Goal: Transaction & Acquisition: Purchase product/service

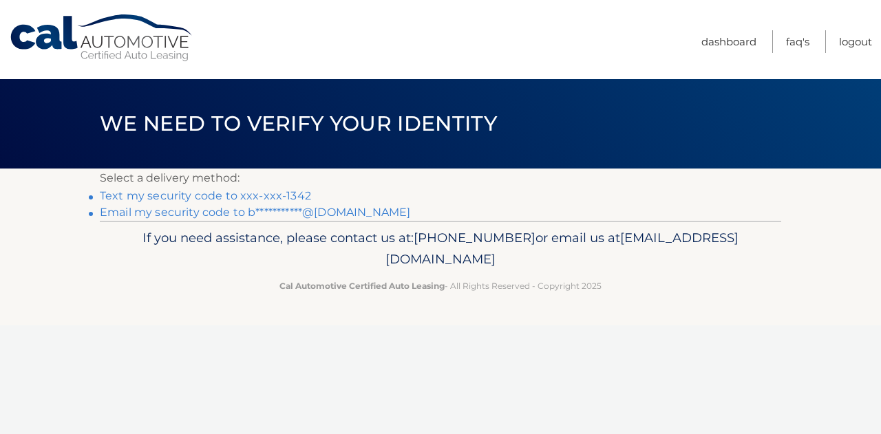
click at [302, 196] on link "Text my security code to xxx-xxx-1342" at bounding box center [205, 195] width 211 height 13
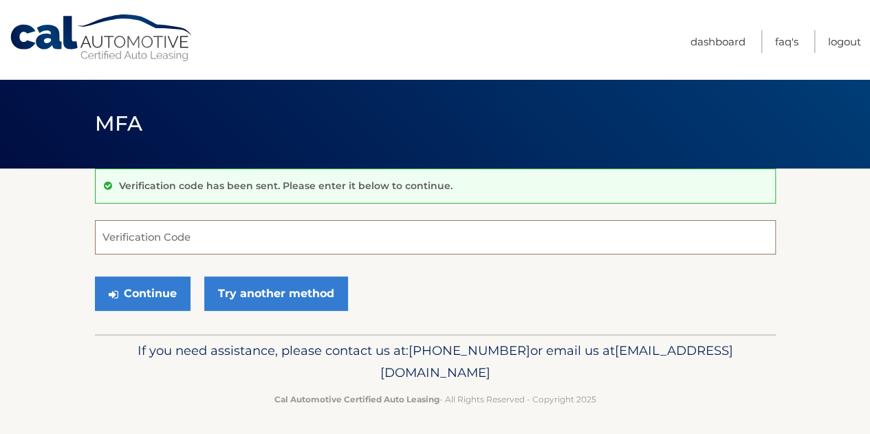
click at [245, 232] on input "Verification Code" at bounding box center [435, 237] width 681 height 34
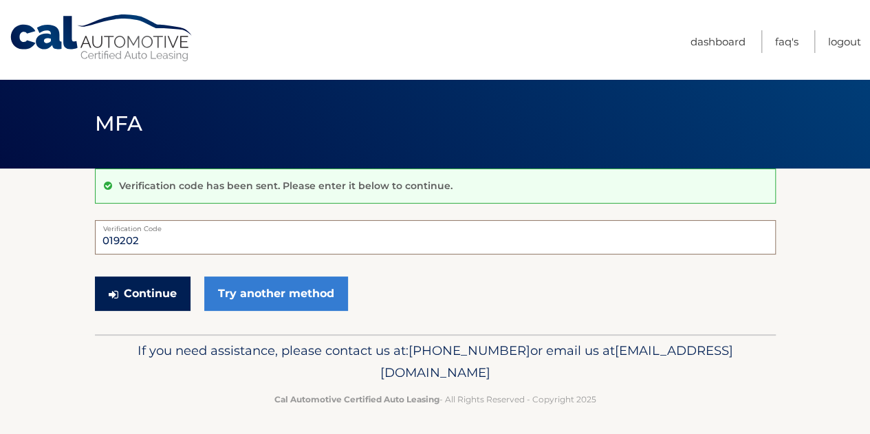
type input "019202"
click at [157, 298] on button "Continue" at bounding box center [143, 294] width 96 height 34
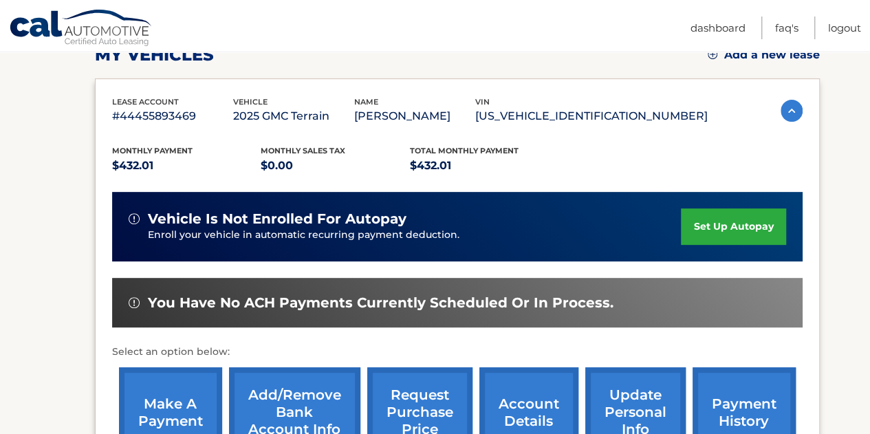
scroll to position [275, 0]
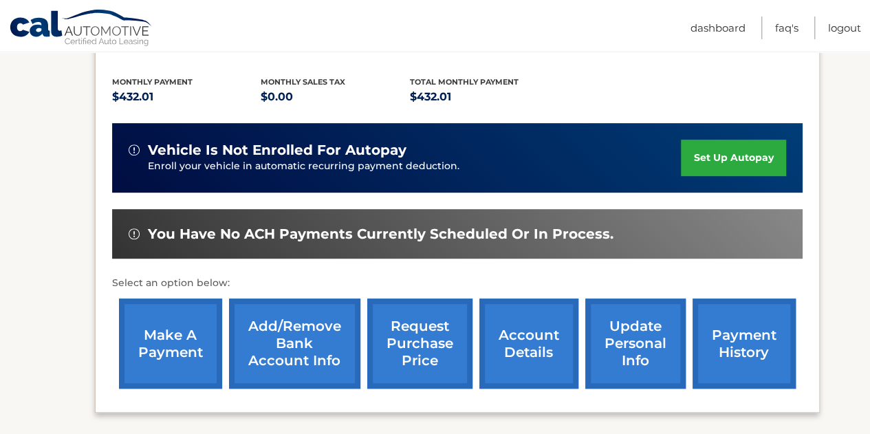
click at [190, 361] on link "make a payment" at bounding box center [170, 344] width 103 height 90
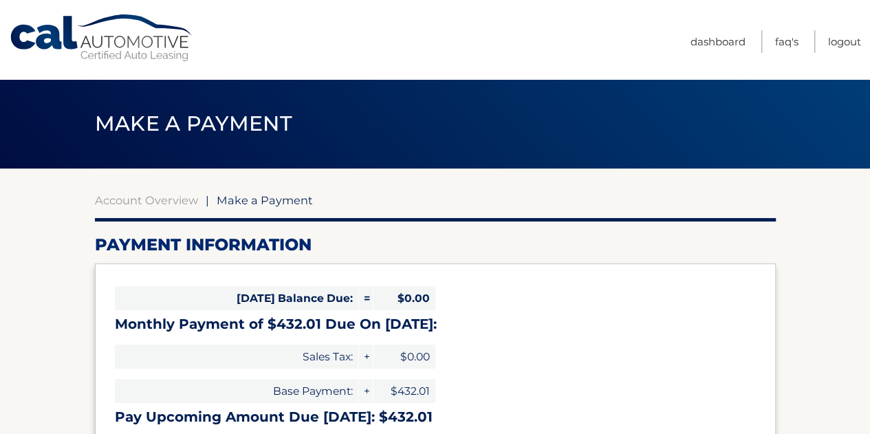
select select "ZTU3YTcwNjctZDYxOC00NTg5LTgyOTQtY2ZlMDJjY2QxNGFk"
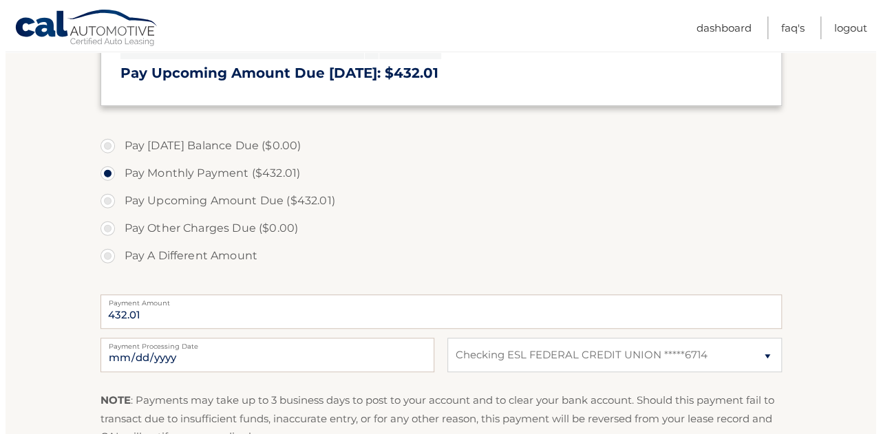
scroll to position [482, 0]
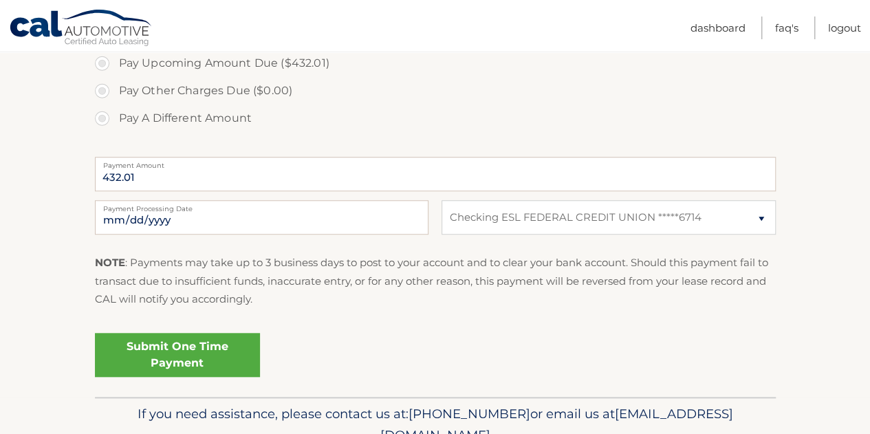
click at [129, 357] on link "Submit One Time Payment" at bounding box center [177, 355] width 165 height 44
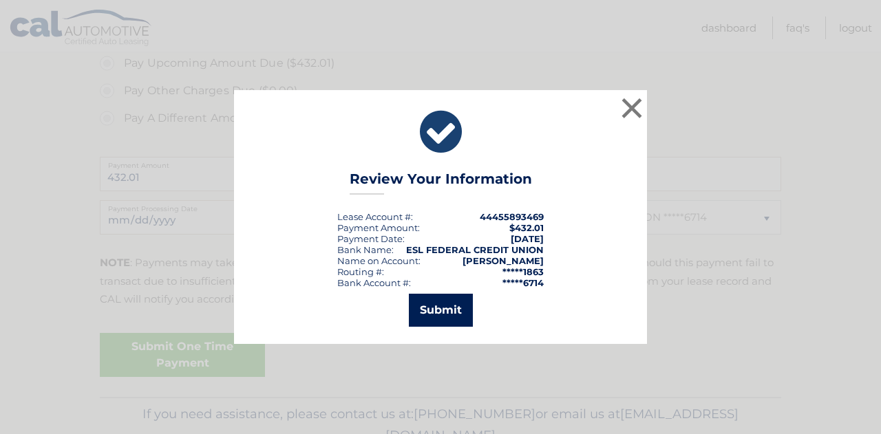
click at [427, 320] on button "Submit" at bounding box center [441, 310] width 64 height 33
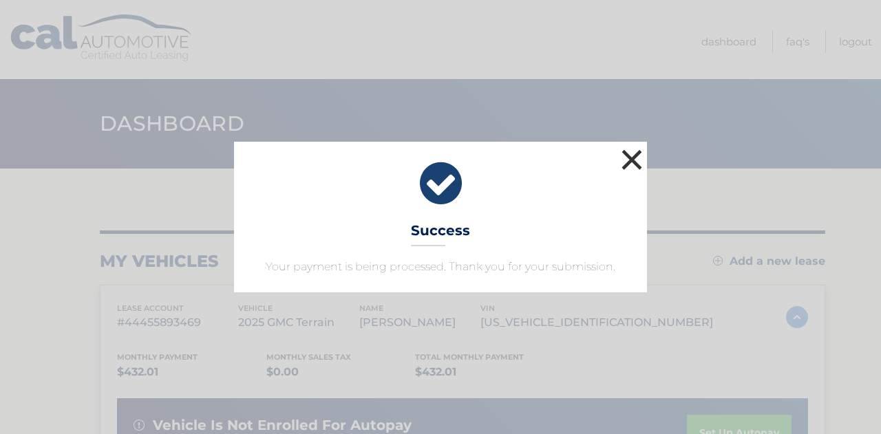
click at [630, 160] on button "×" at bounding box center [632, 160] width 28 height 28
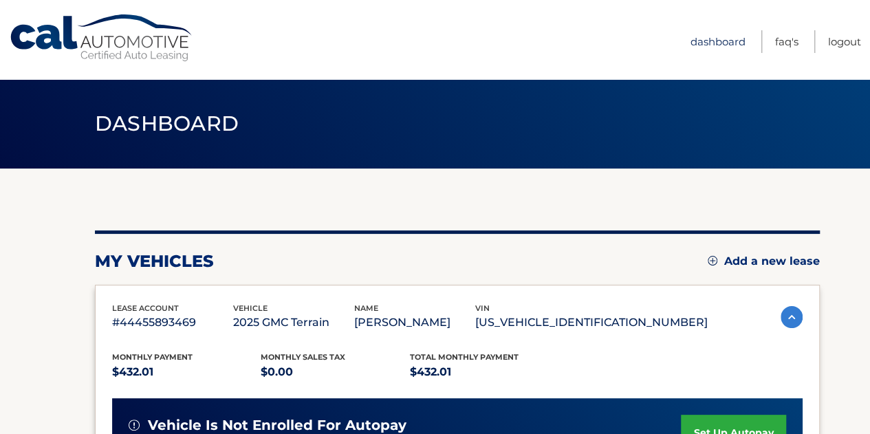
click at [717, 37] on link "Dashboard" at bounding box center [718, 41] width 55 height 23
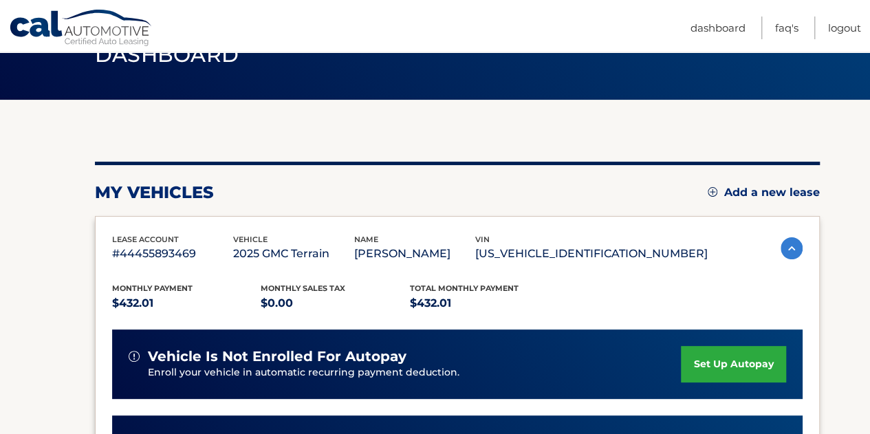
scroll to position [206, 0]
